Goal: Information Seeking & Learning: Learn about a topic

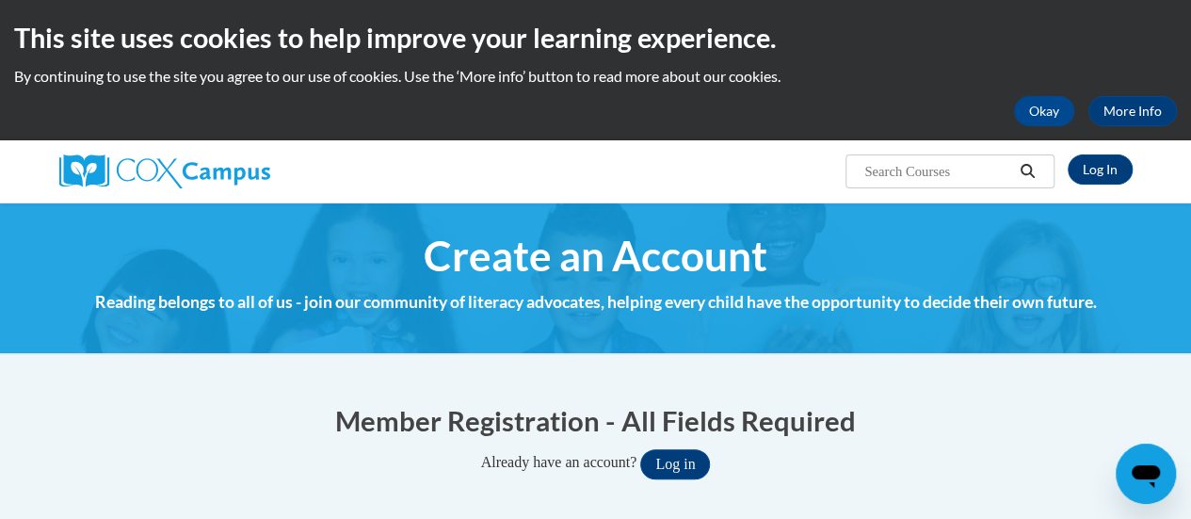
type input "[PERSON_NAME][EMAIL_ADDRESS][PERSON_NAME][DOMAIN_NAME]"
click at [687, 465] on button "Log in" at bounding box center [675, 464] width 70 height 30
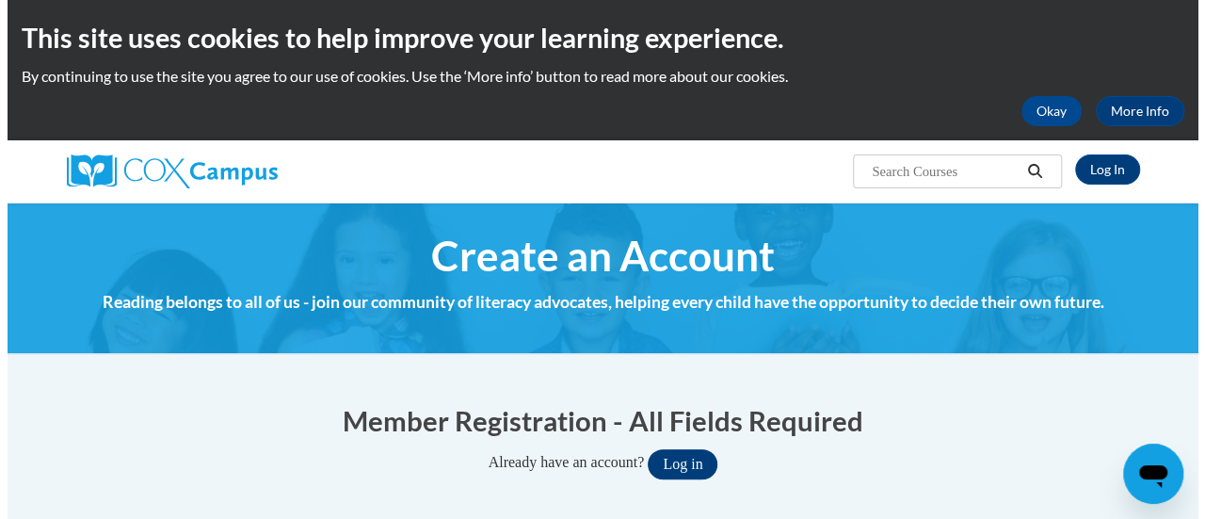
scroll to position [147, 0]
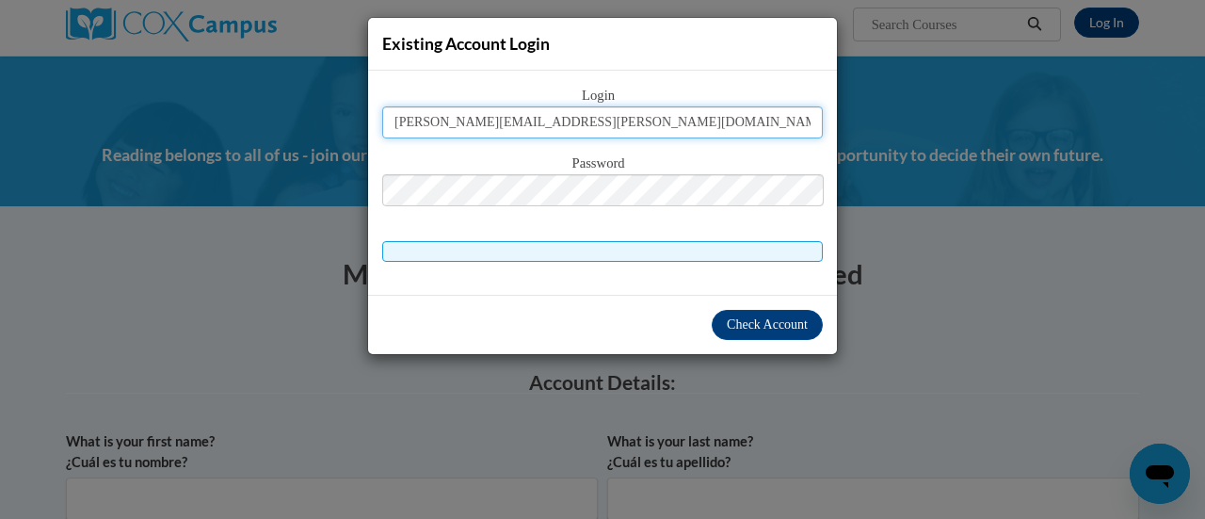
type input "yadira.delaguila@rusd.org"
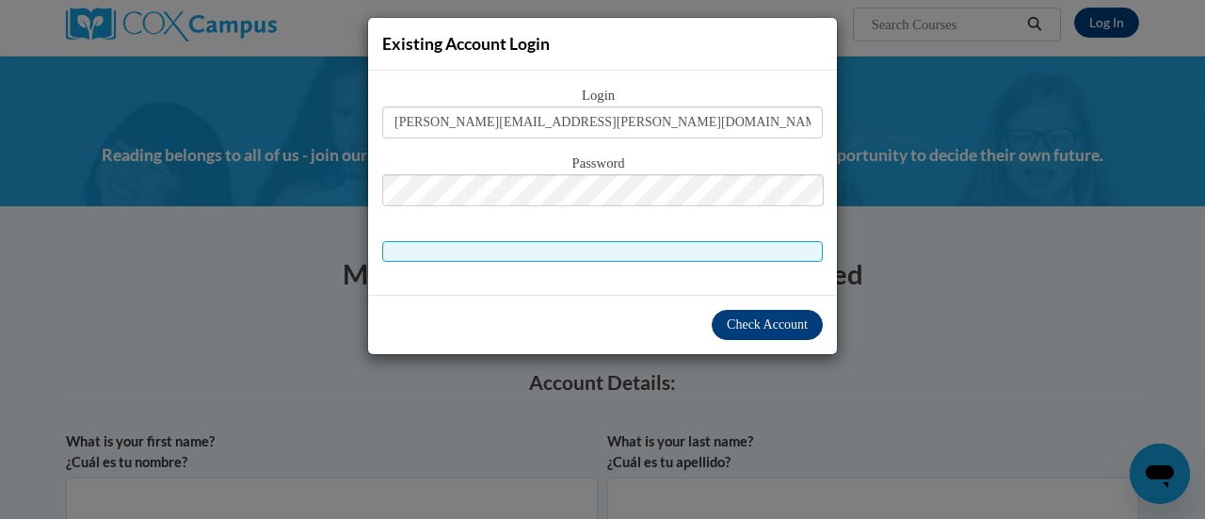
click at [772, 325] on span "Check Account" at bounding box center [767, 324] width 81 height 14
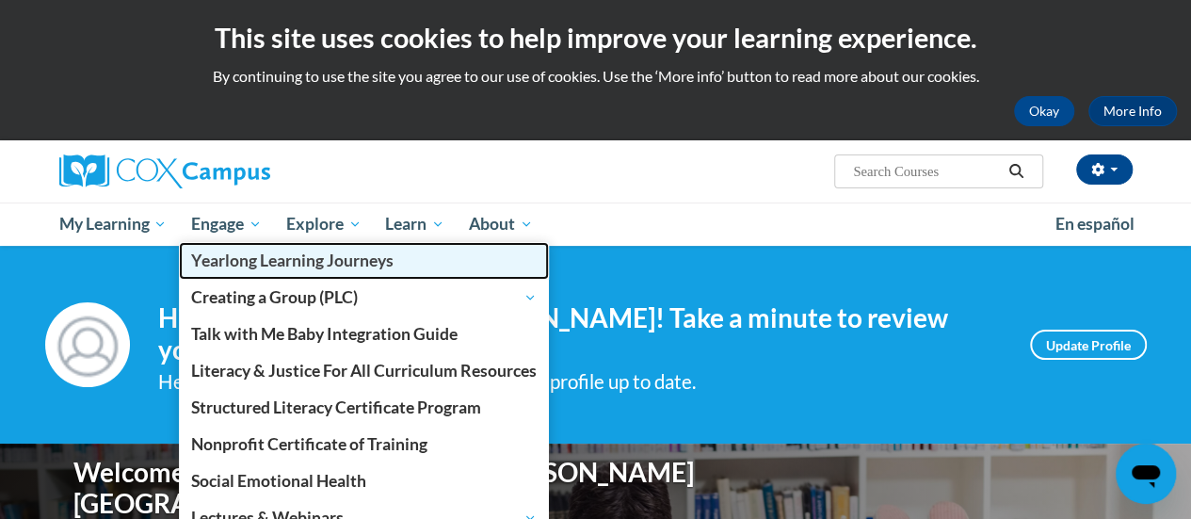
click at [247, 245] on link "Yearlong Learning Journeys" at bounding box center [364, 260] width 370 height 37
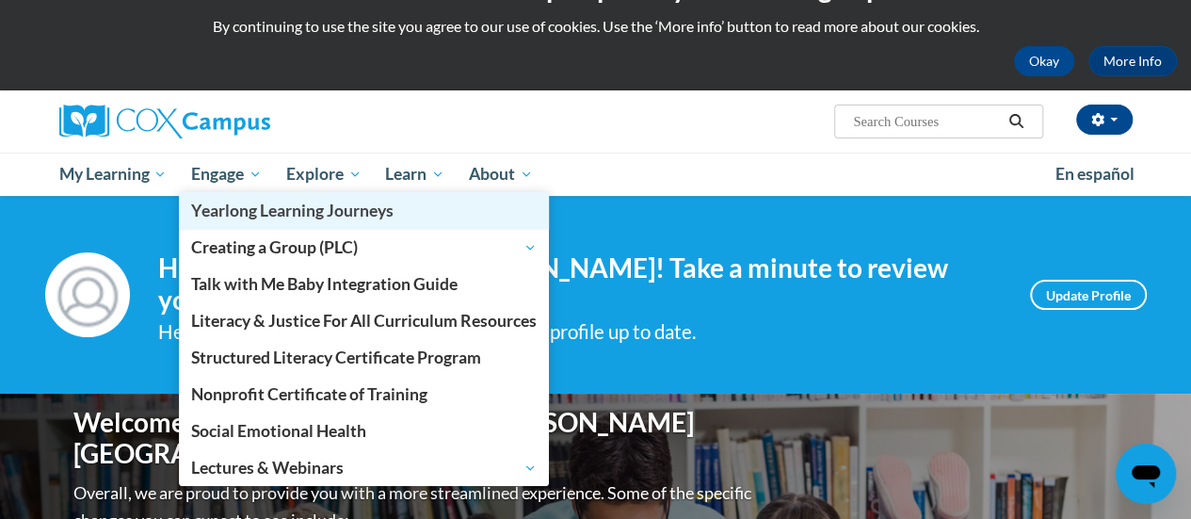
scroll to position [46, 0]
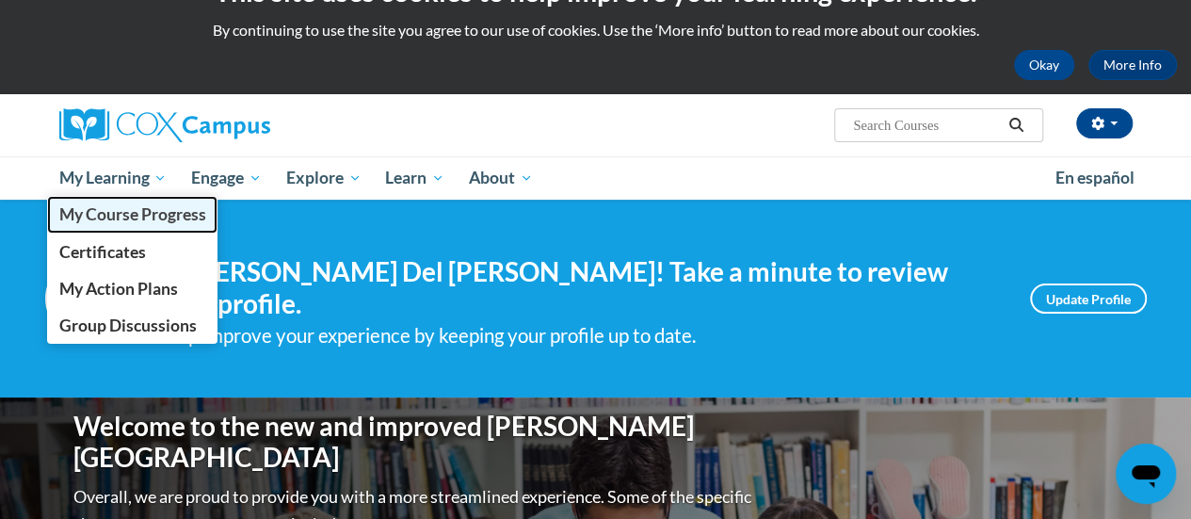
click at [159, 198] on link "My Course Progress" at bounding box center [132, 214] width 171 height 37
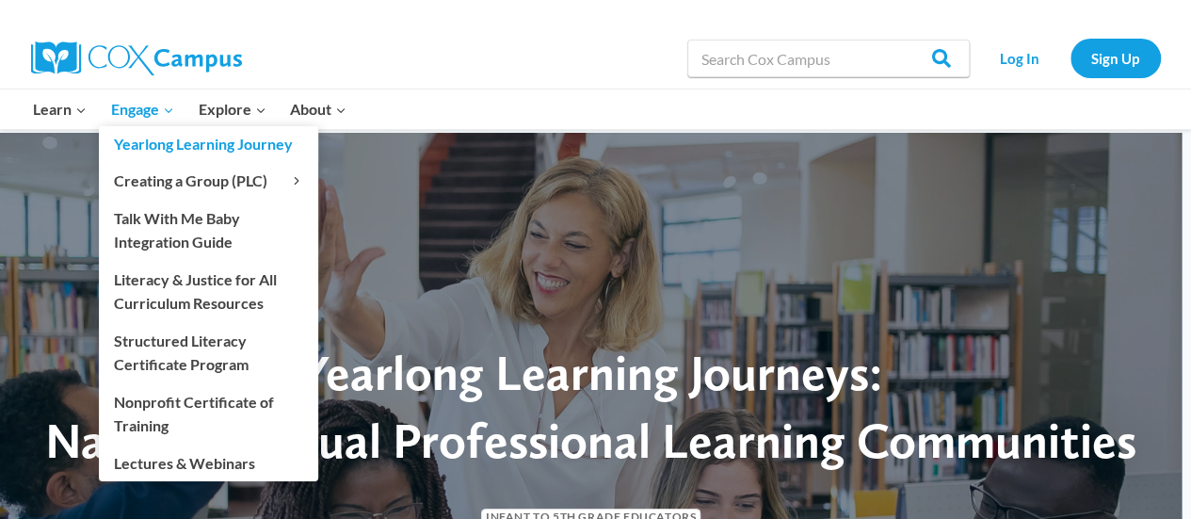
click at [165, 128] on link "Yearlong Learning Journey" at bounding box center [208, 144] width 219 height 36
click at [160, 128] on link "Yearlong Learning Journey" at bounding box center [208, 144] width 219 height 36
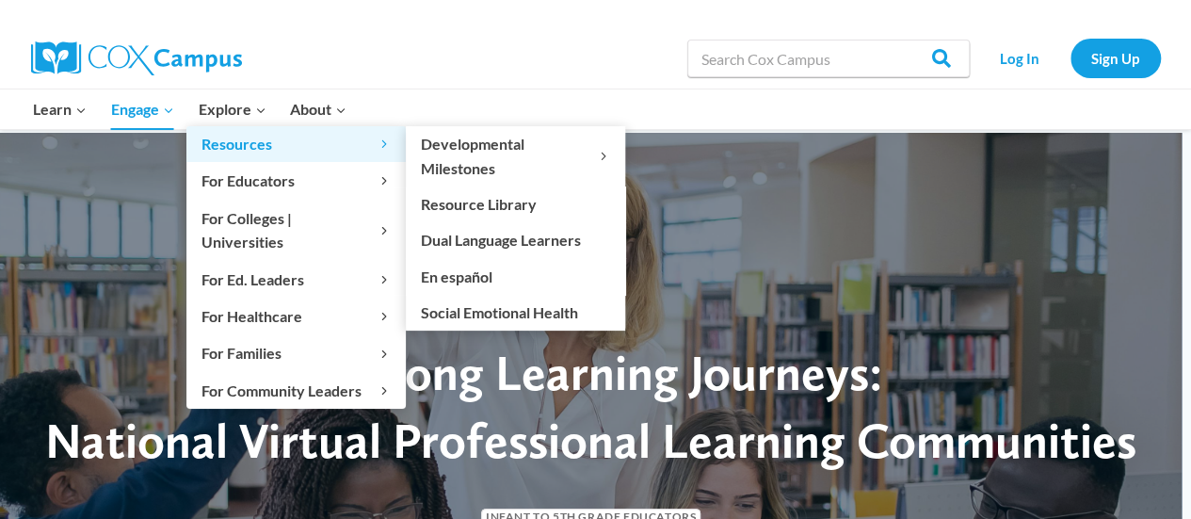
click at [250, 128] on link "Resources Expand" at bounding box center [295, 144] width 219 height 36
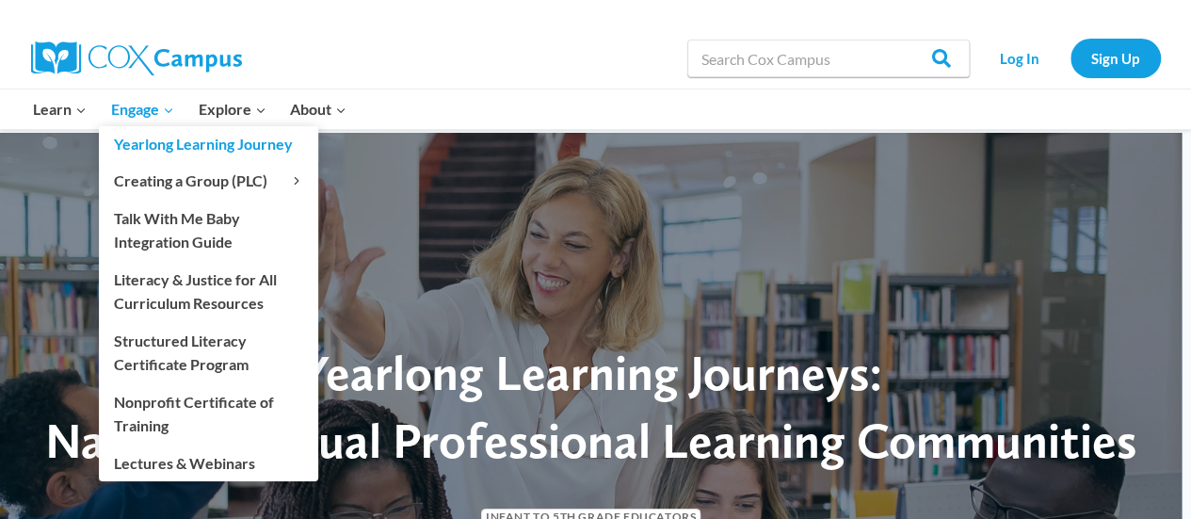
click at [153, 128] on link "Yearlong Learning Journey" at bounding box center [208, 144] width 219 height 36
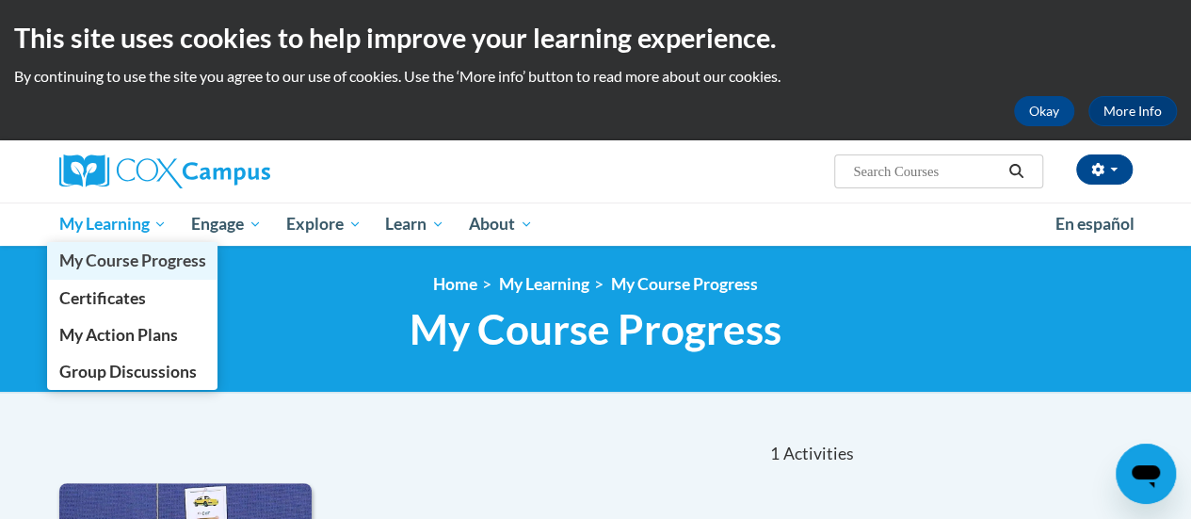
click at [160, 245] on link "My Course Progress" at bounding box center [132, 260] width 171 height 37
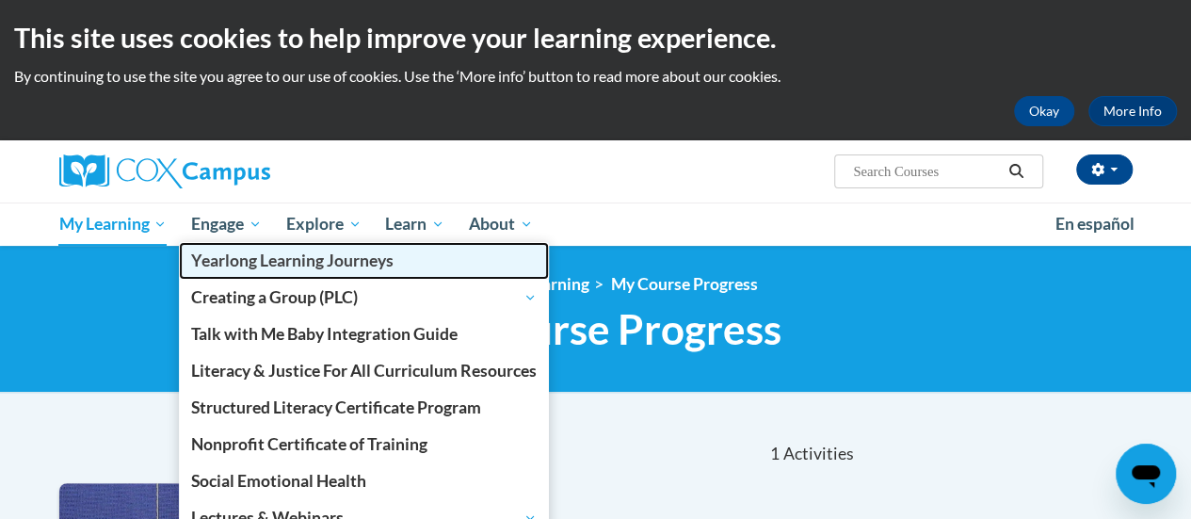
click at [245, 243] on link "Yearlong Learning Journeys" at bounding box center [364, 260] width 370 height 37
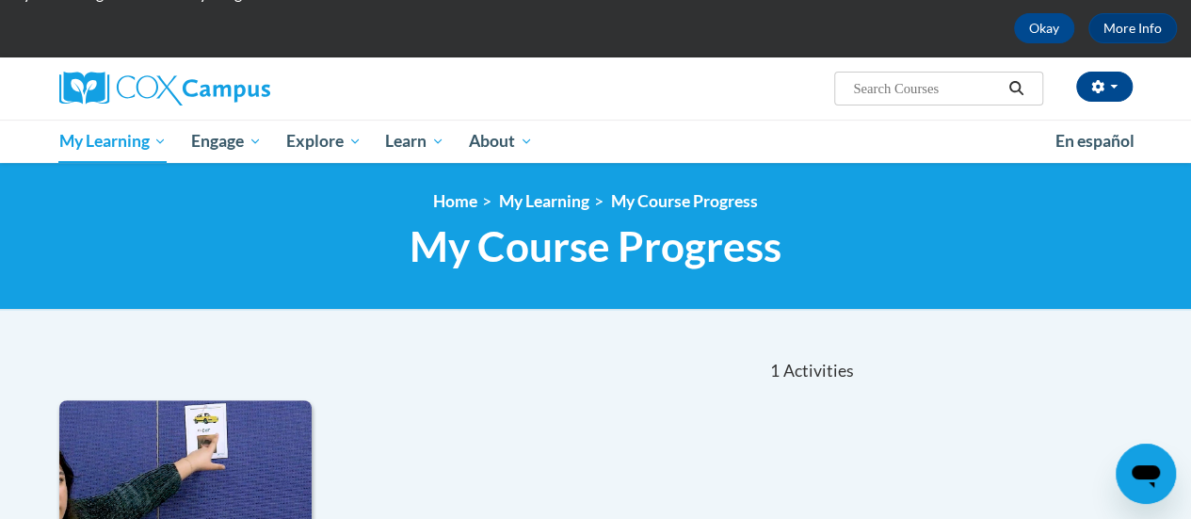
scroll to position [39, 0]
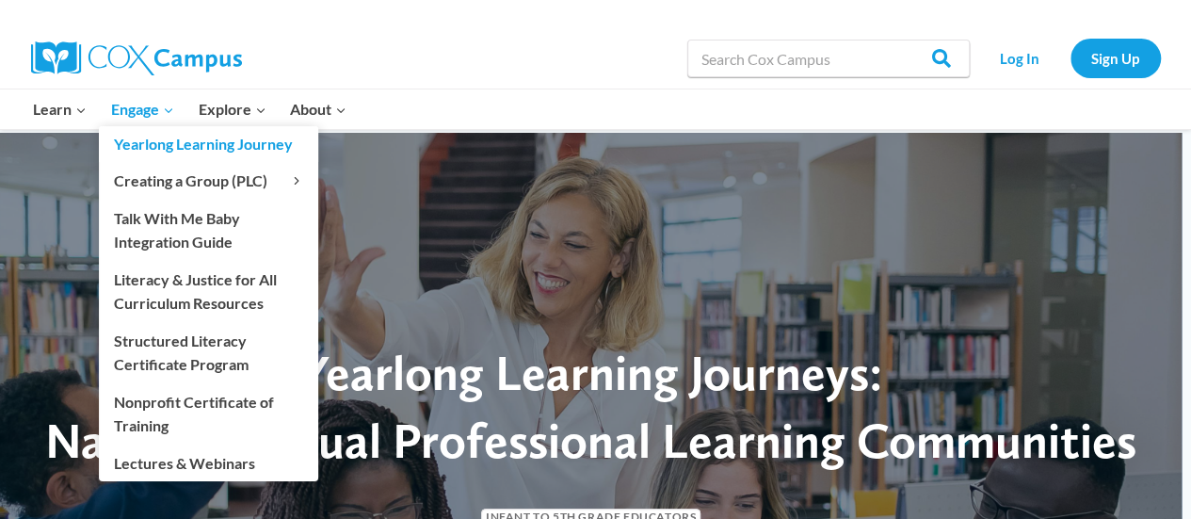
click at [167, 128] on link "Yearlong Learning Journey" at bounding box center [208, 144] width 219 height 36
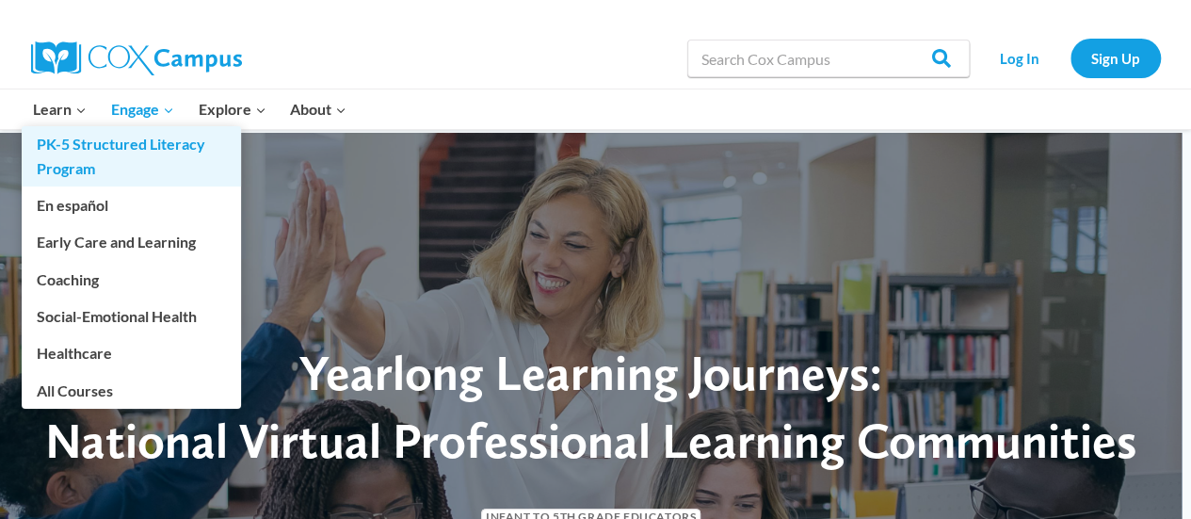
click at [75, 128] on link "PK-5 Structured Literacy Program" at bounding box center [131, 156] width 219 height 60
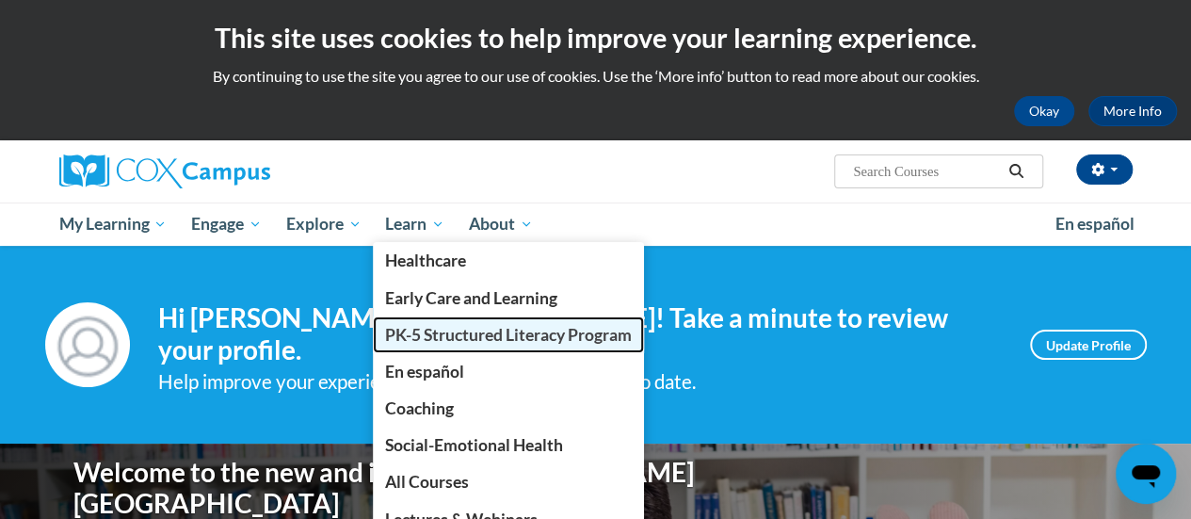
click at [550, 325] on span "PK-5 Structured Literacy Program" at bounding box center [508, 335] width 247 height 20
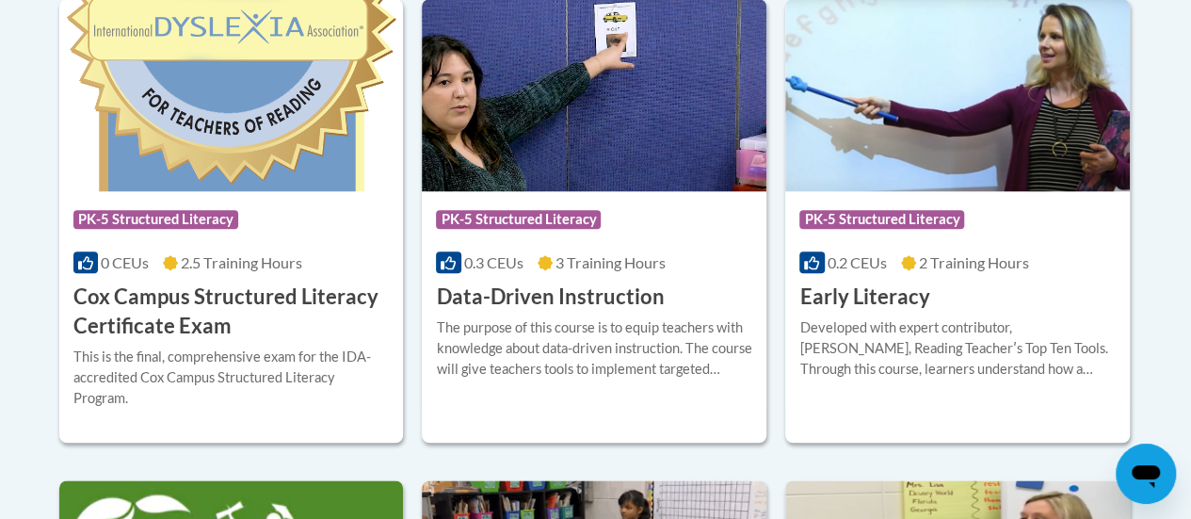
scroll to position [861, 0]
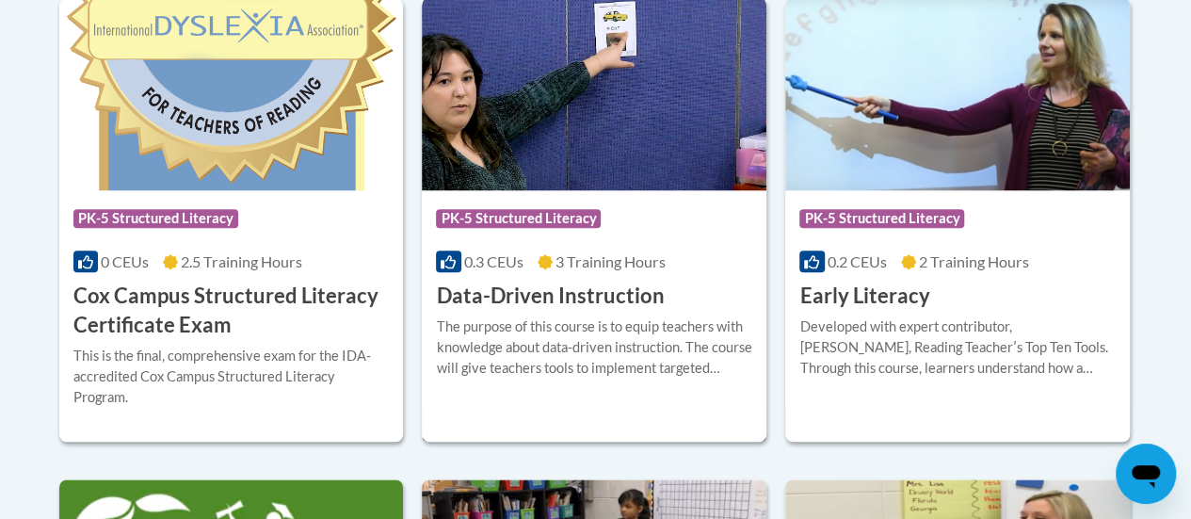
click at [616, 268] on span "3 Training Hours" at bounding box center [610, 261] width 110 height 18
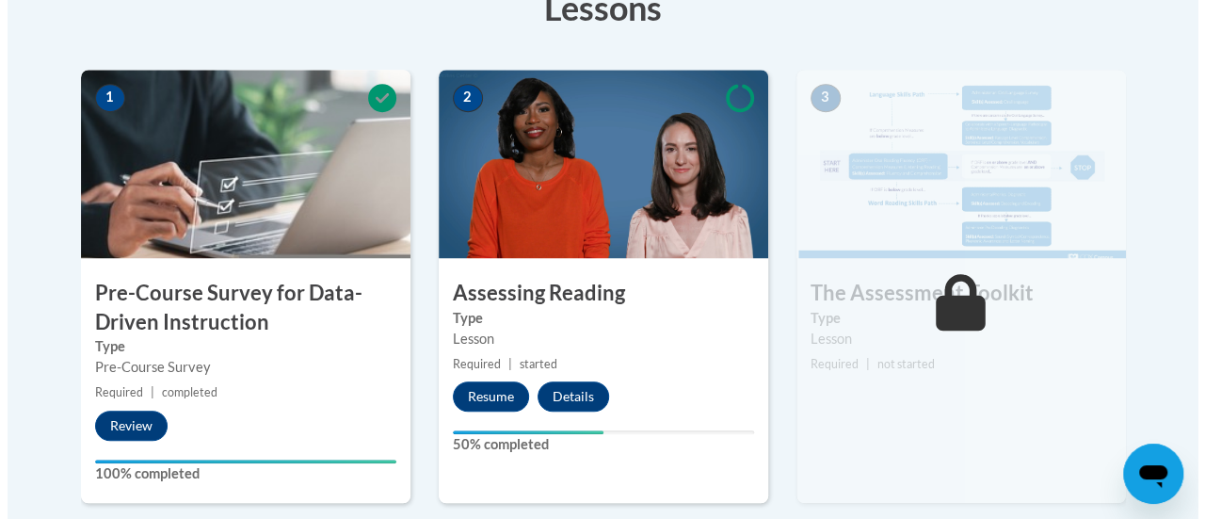
scroll to position [565, 0]
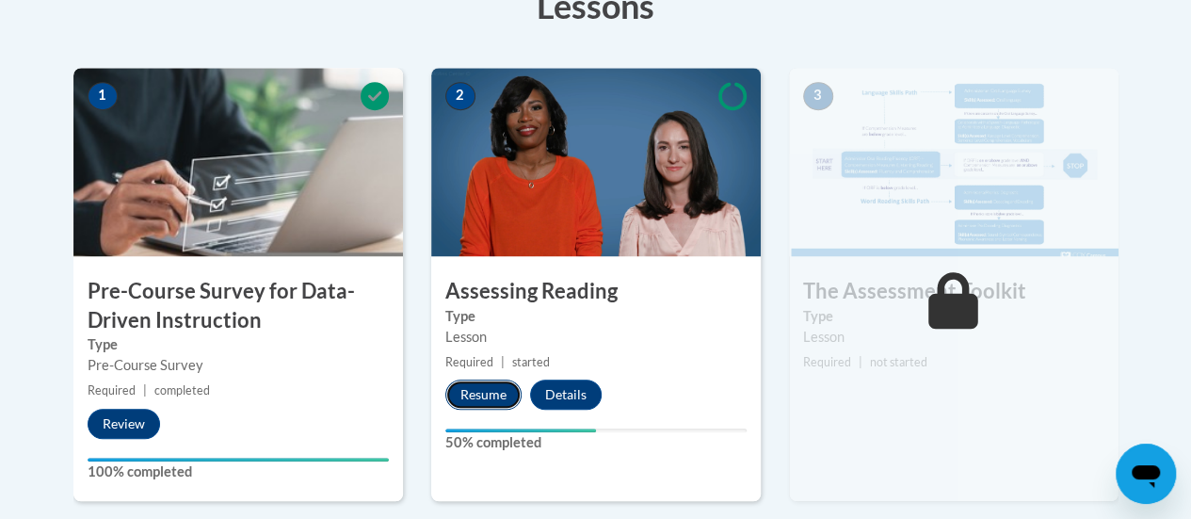
click at [494, 391] on button "Resume" at bounding box center [483, 394] width 76 height 30
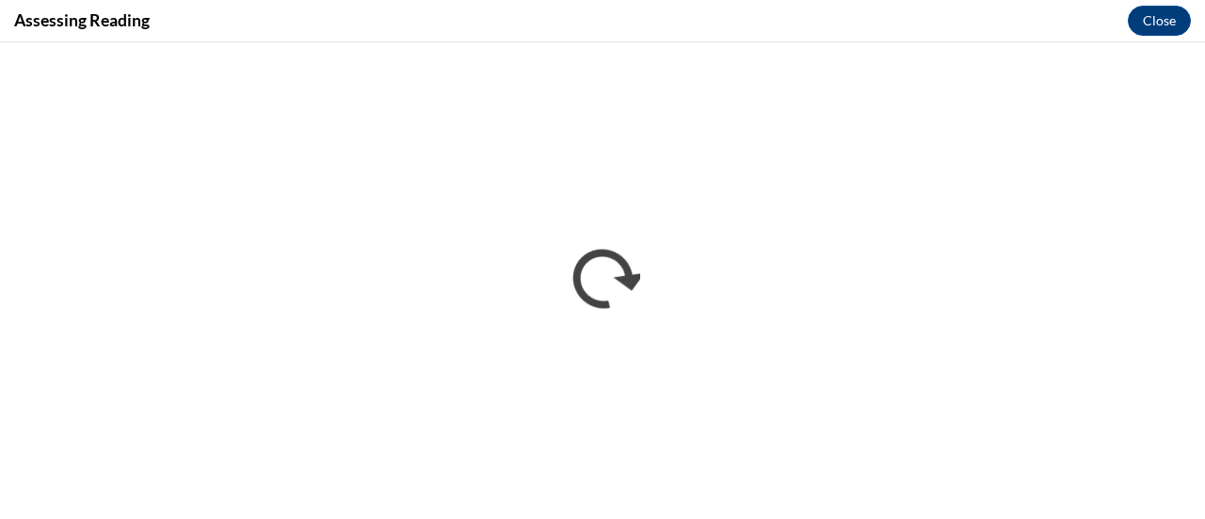
scroll to position [0, 0]
click at [1166, 27] on button "Close" at bounding box center [1159, 21] width 63 height 30
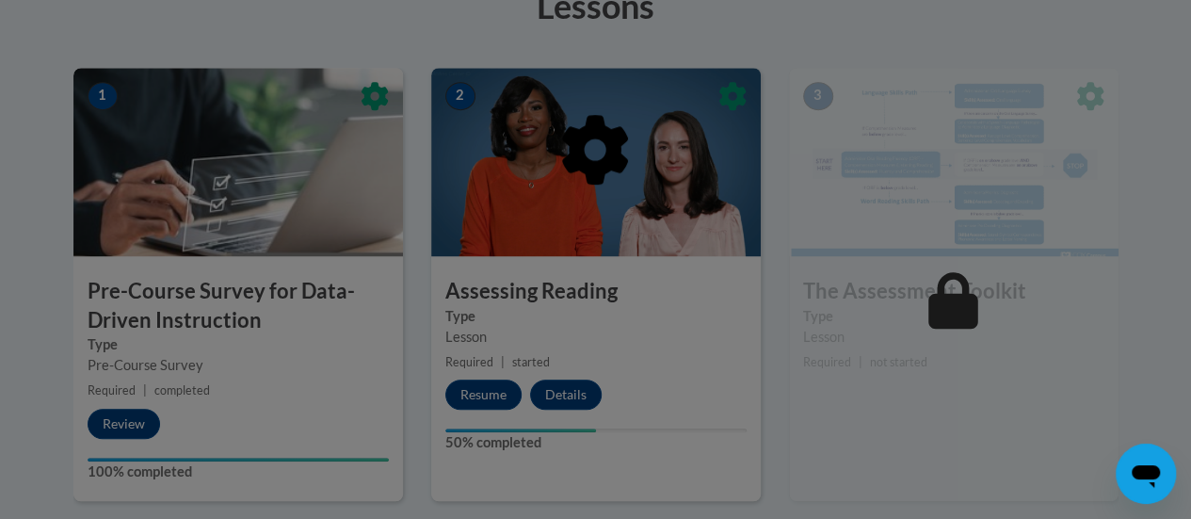
click at [578, 398] on div at bounding box center [595, 247] width 1045 height 358
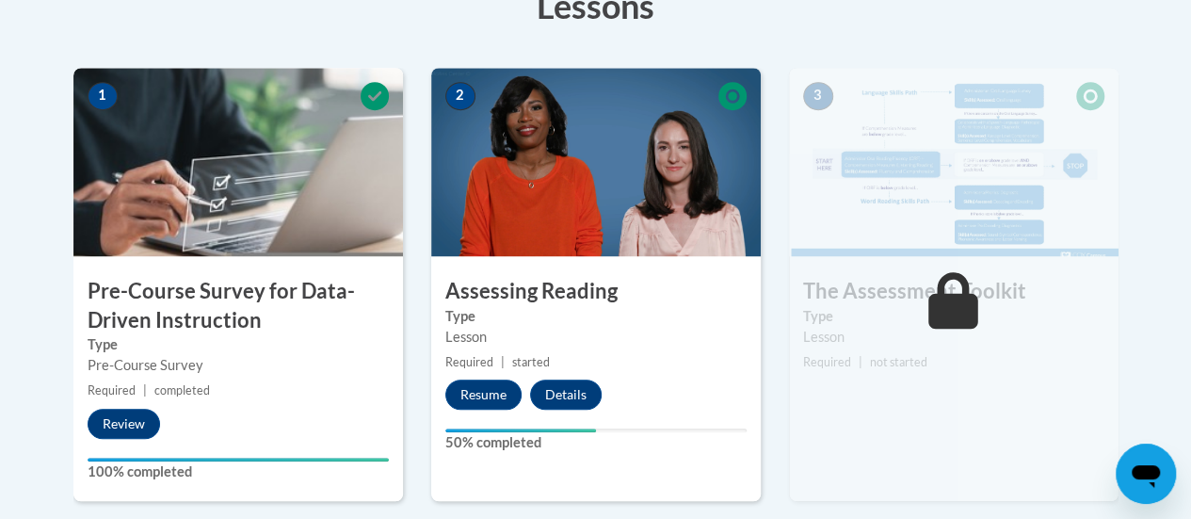
click at [675, 410] on div "2 Assessing Reading Type Lesson Required | started Resume Details Feedback 50% …" at bounding box center [596, 284] width 330 height 433
click at [494, 407] on button "Resume" at bounding box center [483, 394] width 76 height 30
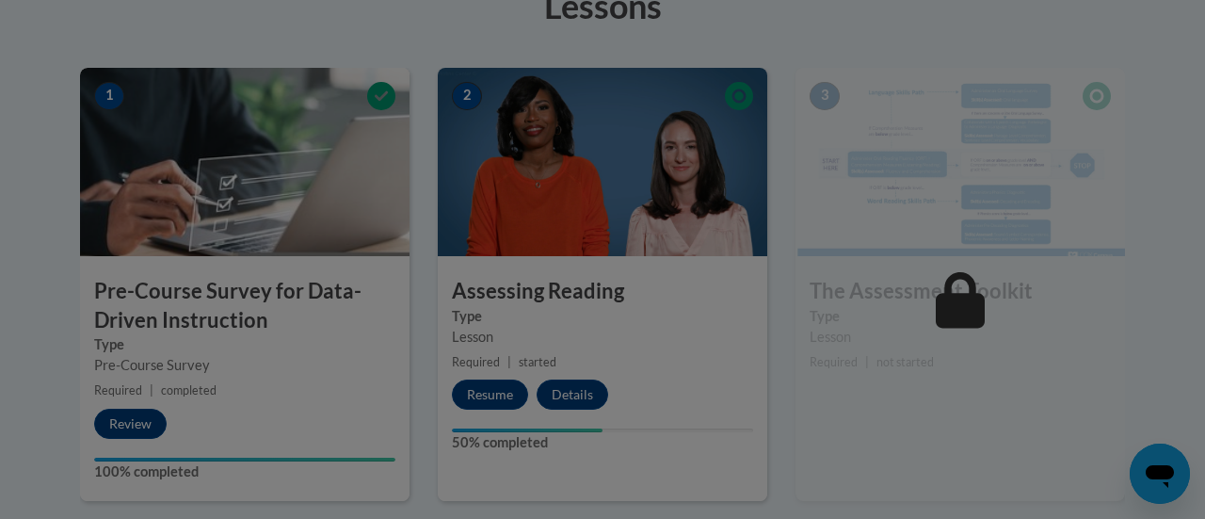
click at [1120, 126] on div at bounding box center [602, 259] width 1205 height 519
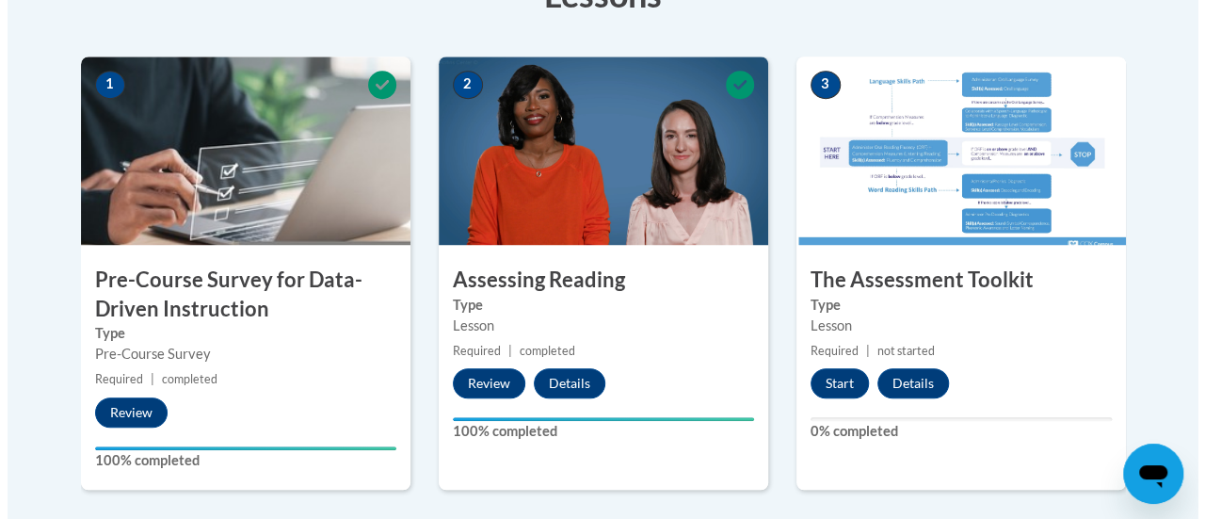
scroll to position [630, 0]
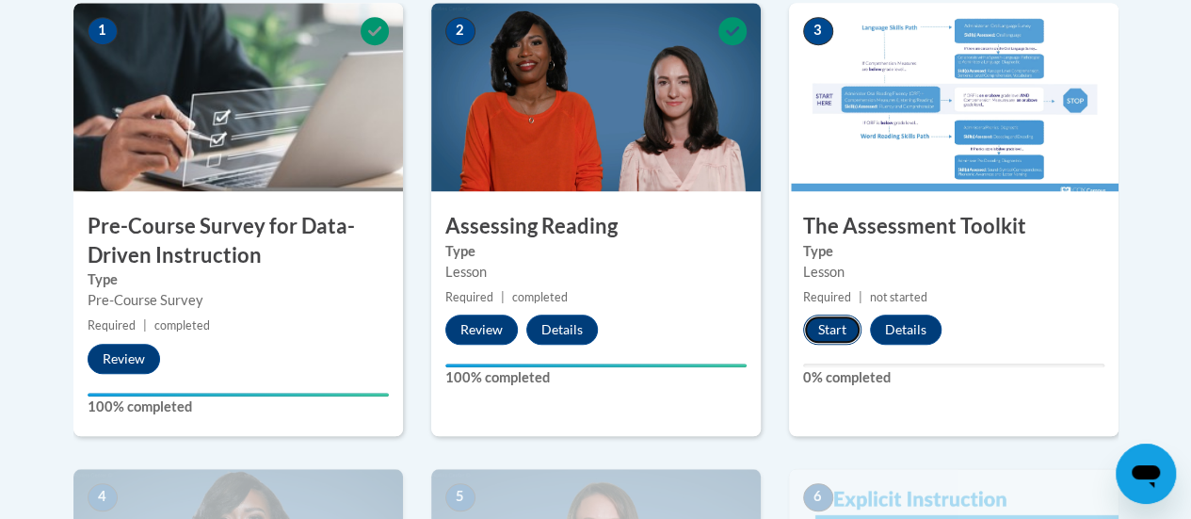
click at [835, 334] on button "Start" at bounding box center [832, 329] width 58 height 30
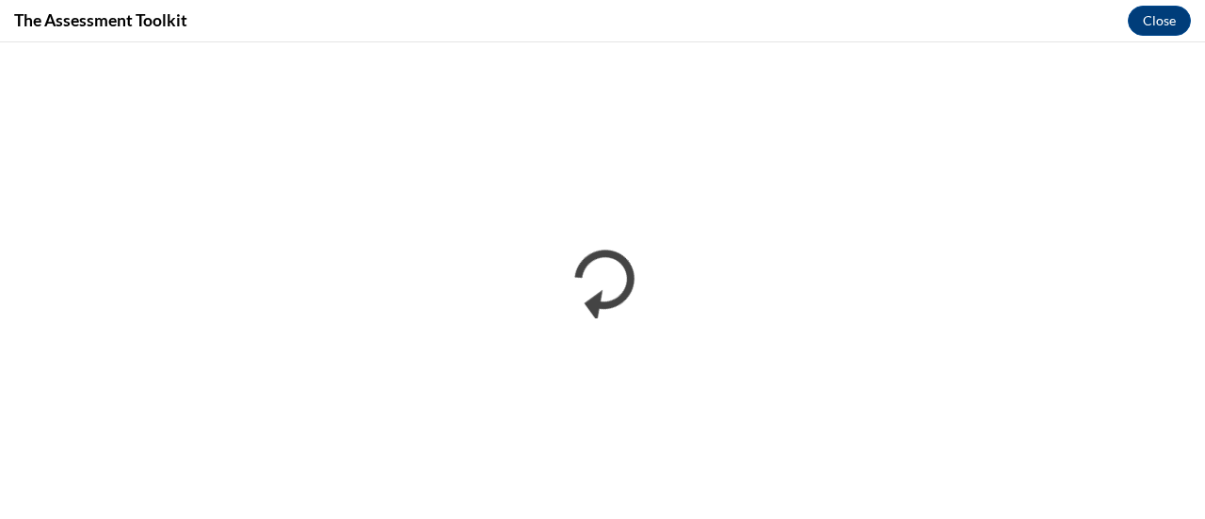
scroll to position [0, 0]
